Goal: Complete application form

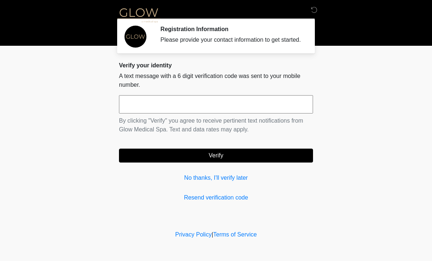
click at [182, 113] on input "text" at bounding box center [216, 104] width 194 height 18
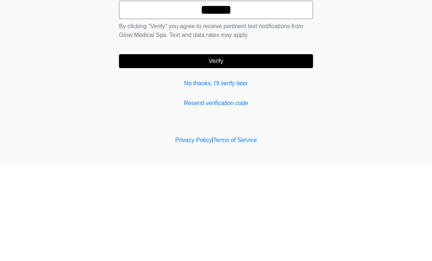
type input "******"
click at [218, 149] on button "Verify" at bounding box center [216, 156] width 194 height 14
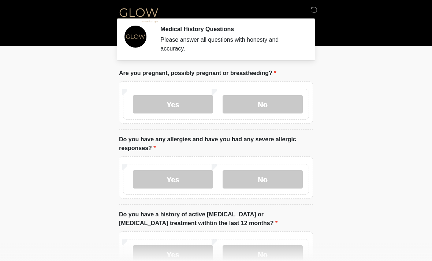
click at [263, 102] on label "No" at bounding box center [262, 104] width 80 height 18
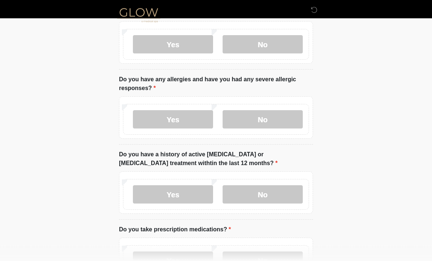
scroll to position [64, 0]
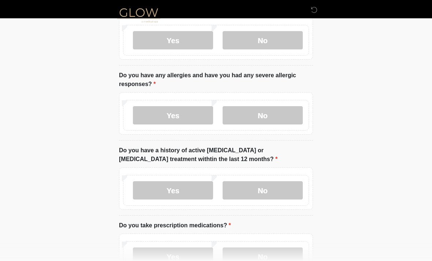
click at [267, 108] on label "No" at bounding box center [262, 115] width 80 height 18
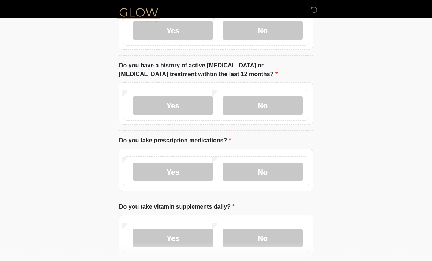
scroll to position [149, 0]
click at [276, 106] on label "No" at bounding box center [262, 105] width 80 height 18
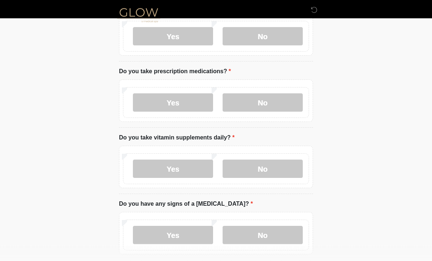
click at [180, 100] on label "Yes" at bounding box center [173, 103] width 80 height 18
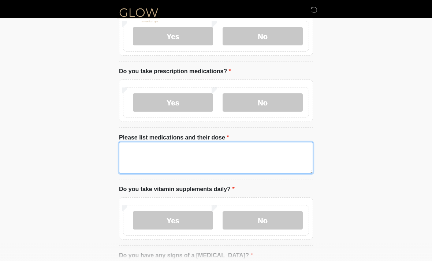
click at [183, 153] on textarea "Please list medications and their dose" at bounding box center [216, 157] width 194 height 31
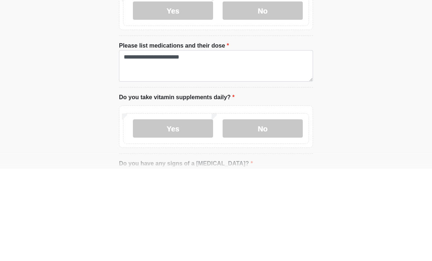
scroll to position [310, 0]
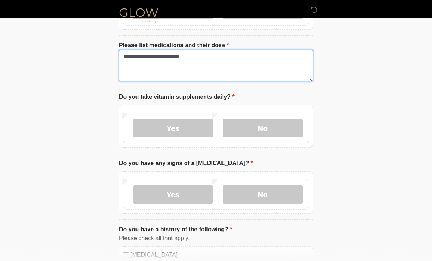
type textarea "**********"
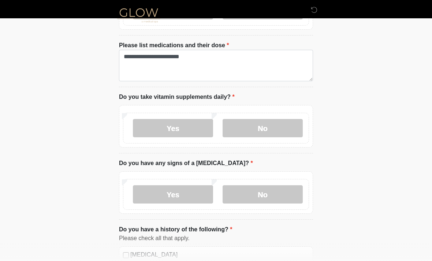
click at [270, 127] on label "No" at bounding box center [262, 128] width 80 height 18
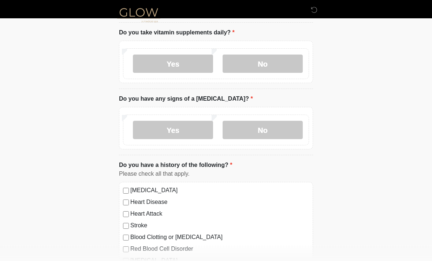
scroll to position [375, 0]
click at [256, 131] on label "No" at bounding box center [262, 130] width 80 height 18
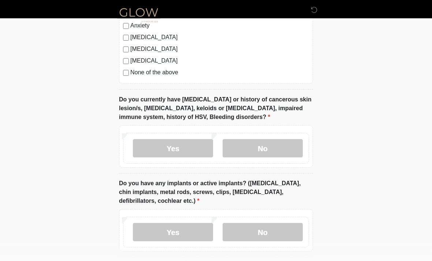
scroll to position [625, 0]
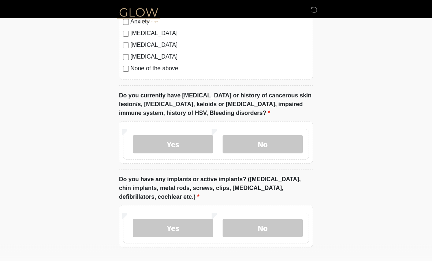
click at [270, 143] on label "No" at bounding box center [262, 144] width 80 height 18
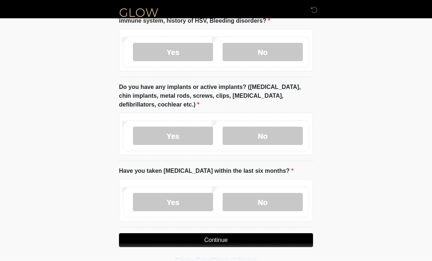
scroll to position [718, 0]
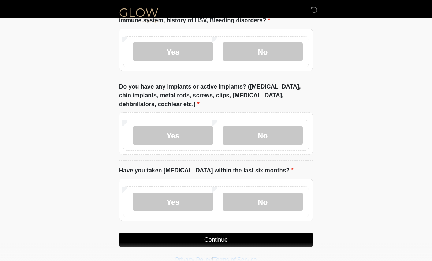
click at [196, 132] on label "Yes" at bounding box center [173, 135] width 80 height 18
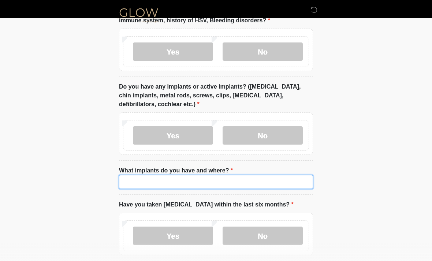
click at [198, 180] on input "What implants do you have and where?" at bounding box center [216, 182] width 194 height 14
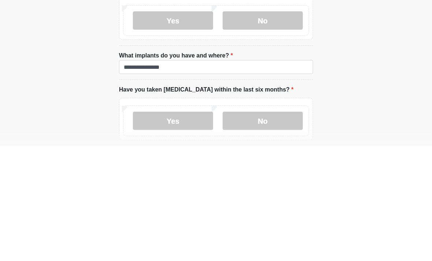
scroll to position [752, 0]
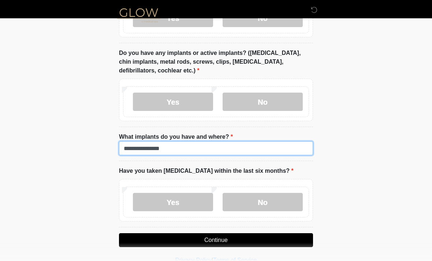
type input "**********"
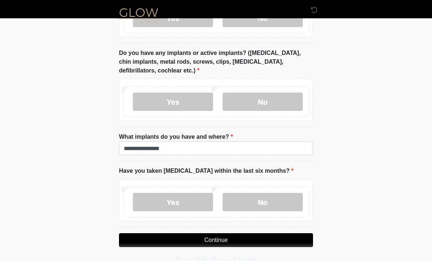
click at [270, 200] on label "No" at bounding box center [262, 202] width 80 height 18
click at [222, 237] on button "Continue" at bounding box center [216, 240] width 194 height 14
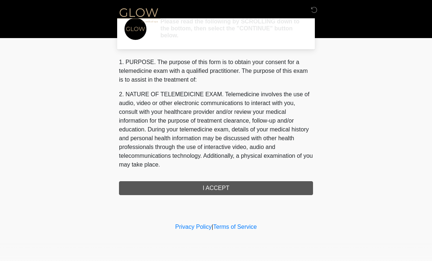
scroll to position [0, 0]
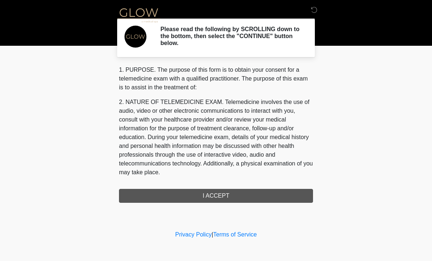
click at [226, 197] on div "1. PURPOSE. The purpose of this form is to obtain your consent for a telemedici…" at bounding box center [216, 133] width 194 height 137
click at [210, 193] on div "1. PURPOSE. The purpose of this form is to obtain your consent for a telemedici…" at bounding box center [216, 133] width 194 height 137
click at [214, 192] on div "1. PURPOSE. The purpose of this form is to obtain your consent for a telemedici…" at bounding box center [216, 133] width 194 height 137
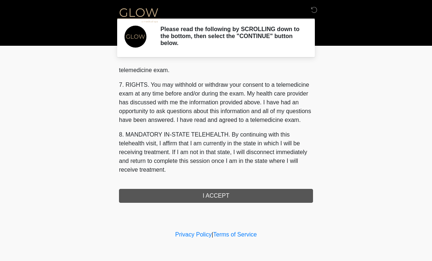
click at [220, 194] on button "I ACCEPT" at bounding box center [216, 196] width 194 height 14
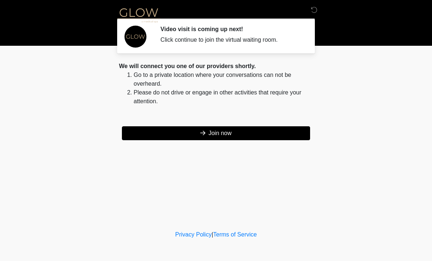
click at [223, 129] on button "Join now" at bounding box center [216, 133] width 188 height 14
